Goal: Find specific page/section

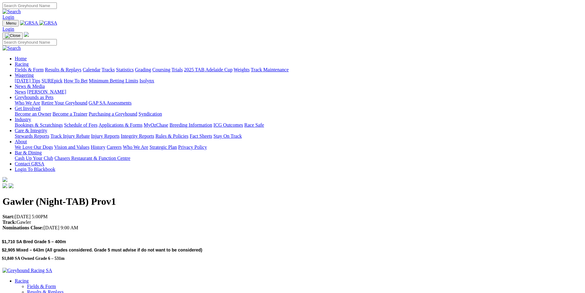
click at [29, 61] on link "Racing" at bounding box center [22, 63] width 14 height 5
click at [100, 67] on link "Calendar" at bounding box center [92, 69] width 18 height 5
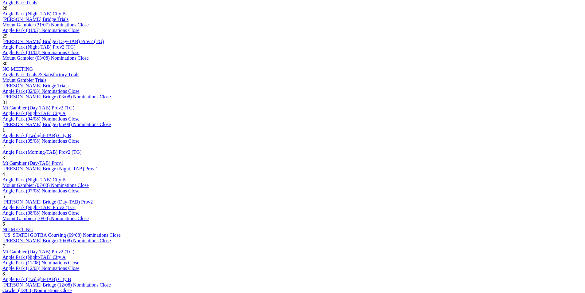
scroll to position [368, 0]
